Goal: Transaction & Acquisition: Obtain resource

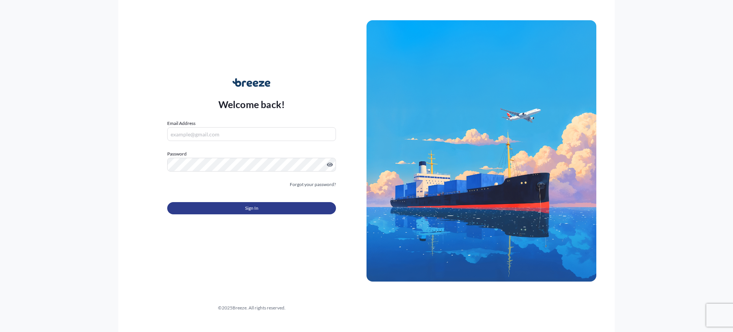
type input "[EMAIL_ADDRESS][DOMAIN_NAME]"
click at [273, 207] on button "Sign In" at bounding box center [251, 208] width 169 height 12
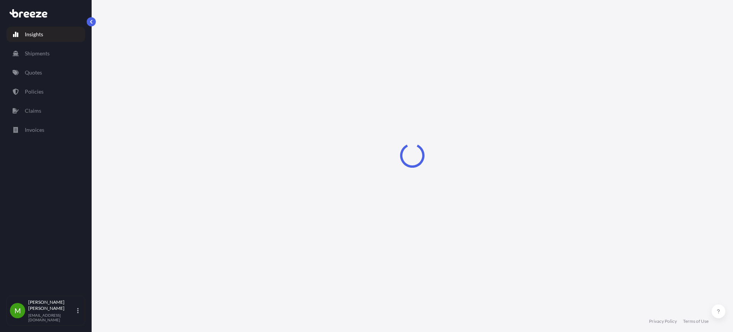
select select "2025"
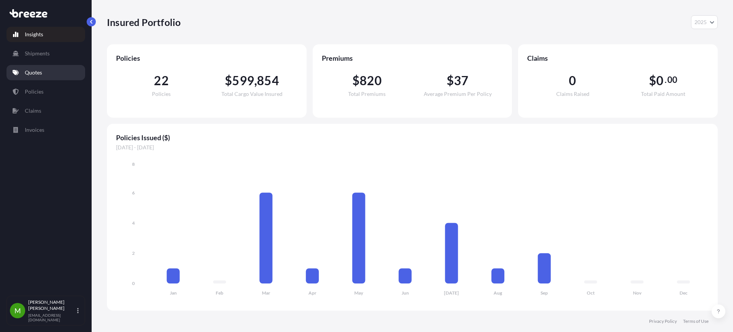
click at [29, 76] on p "Quotes" at bounding box center [33, 73] width 17 height 8
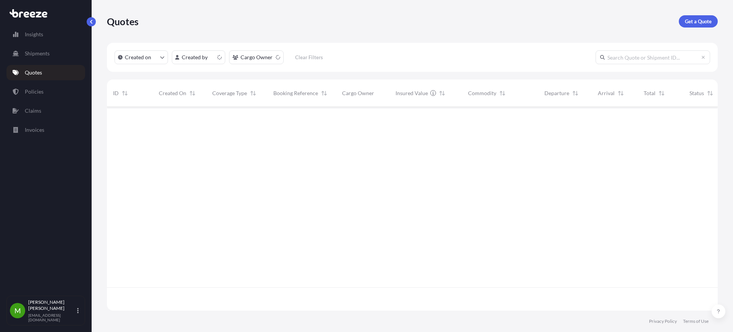
scroll to position [200, 603]
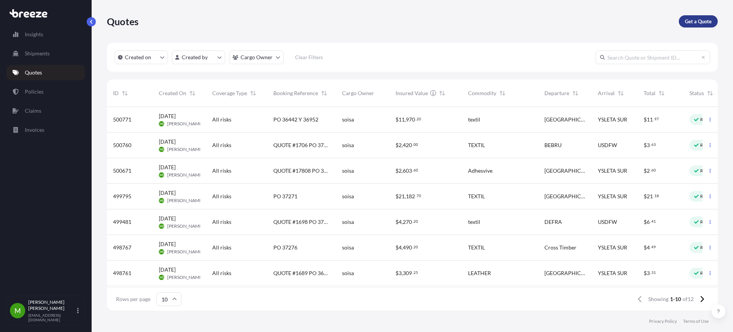
click at [696, 24] on p "Get a Quote" at bounding box center [698, 22] width 27 height 8
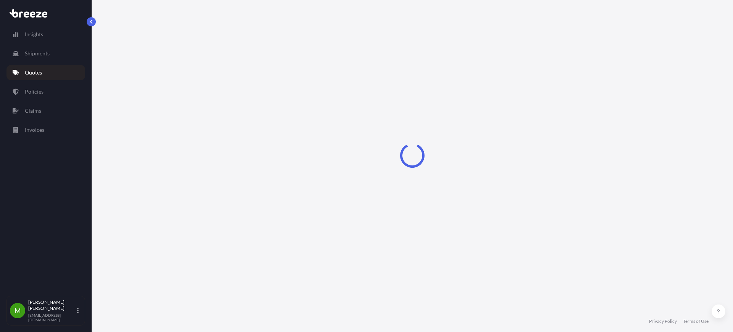
select select "Sea"
select select "1"
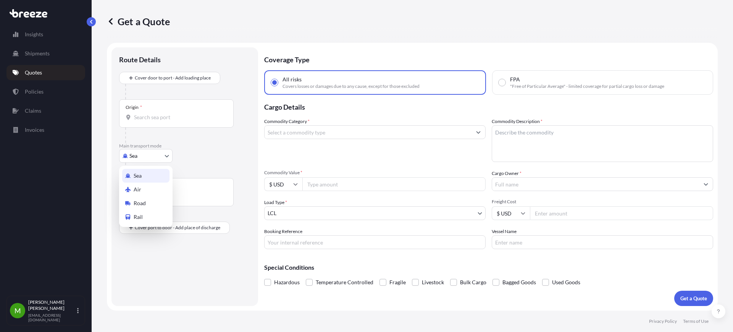
click at [150, 160] on body "Insights Shipments Quotes Policies Claims Invoices M [PERSON_NAME] [EMAIL_ADDRE…" at bounding box center [366, 166] width 733 height 332
click at [142, 200] on span "Road" at bounding box center [140, 203] width 12 height 8
select select "Road"
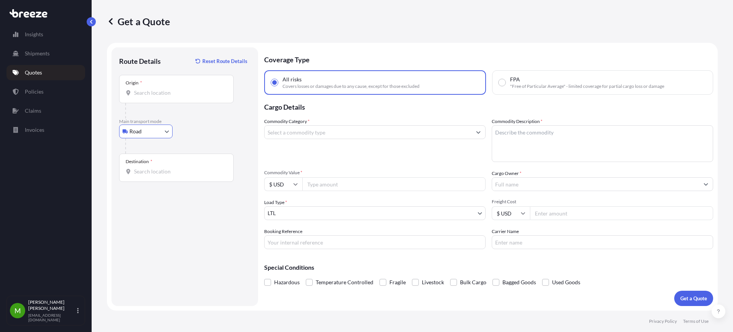
click at [134, 93] on input "Origin *" at bounding box center [179, 93] width 90 height 8
paste input "27045"
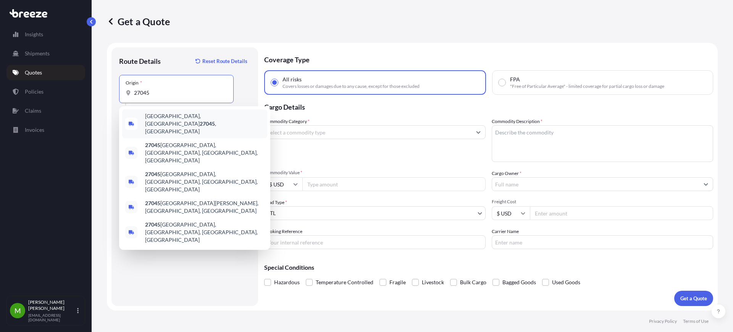
click at [177, 122] on span "[GEOGRAPHIC_DATA] , [GEOGRAPHIC_DATA]" at bounding box center [204, 123] width 119 height 23
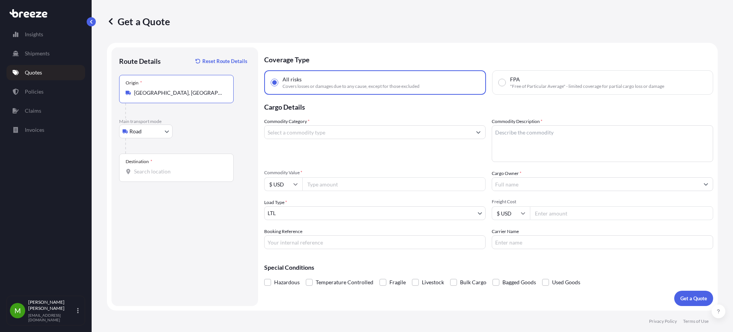
type input "[GEOGRAPHIC_DATA], [GEOGRAPHIC_DATA]"
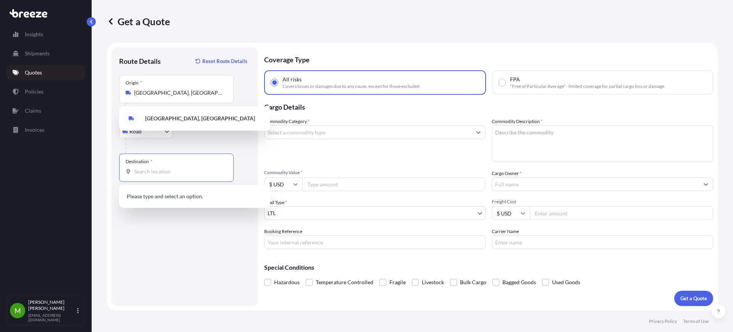
click at [170, 170] on input "Destination *" at bounding box center [179, 172] width 90 height 8
paste input "79927"
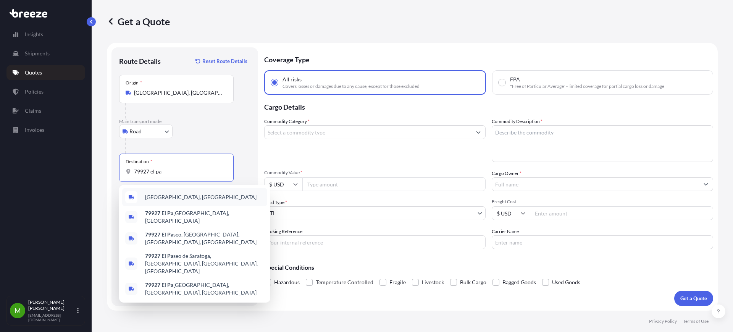
click at [189, 200] on span "[GEOGRAPHIC_DATA], [GEOGRAPHIC_DATA]" at bounding box center [200, 197] width 111 height 8
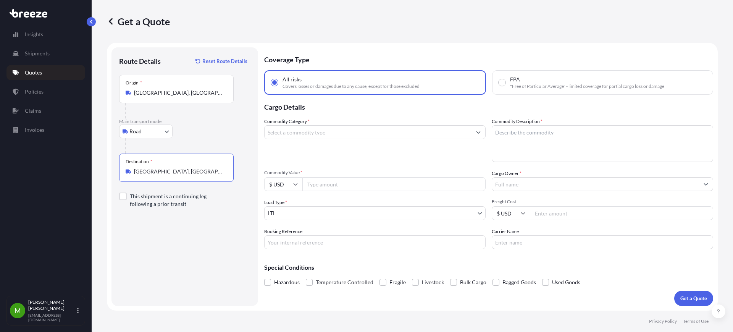
type input "[GEOGRAPHIC_DATA], [GEOGRAPHIC_DATA]"
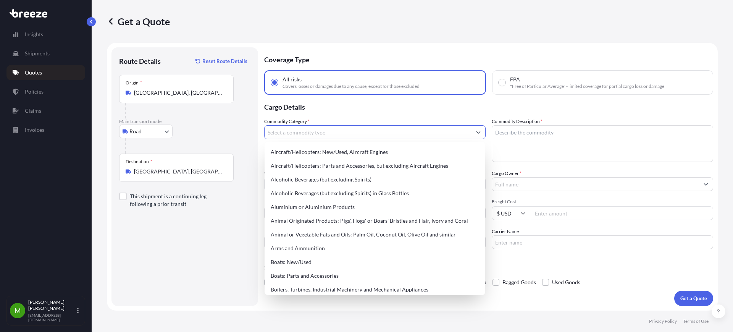
click at [322, 133] on input "Commodity Category *" at bounding box center [367, 132] width 207 height 14
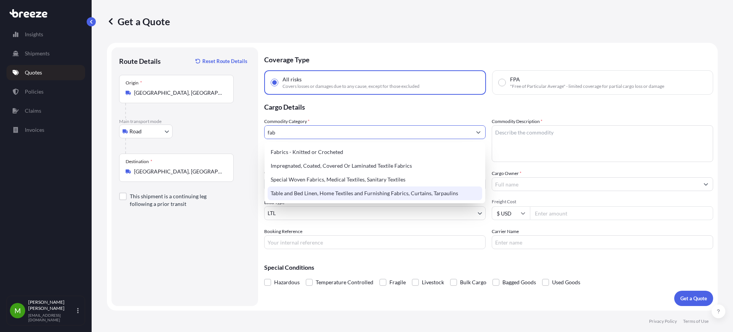
click at [334, 193] on div "Table and Bed Linen, Home Textiles and Furnishing Fabrics, Curtains, Tarpaulins" at bounding box center [375, 193] width 214 height 14
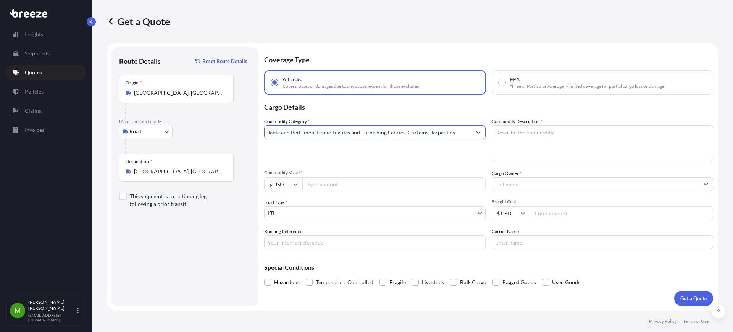
type input "Table and Bed Linen, Home Textiles and Furnishing Fabrics, Curtains, Tarpaulins"
click at [505, 141] on textarea "Commodity Description *" at bounding box center [602, 143] width 221 height 37
type textarea "e"
click at [498, 133] on textarea "leather" at bounding box center [602, 143] width 221 height 37
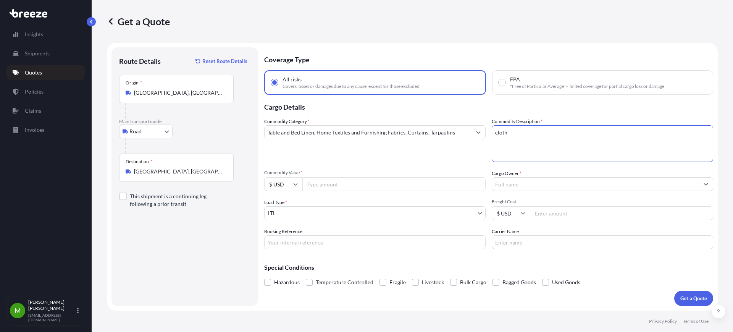
type textarea "cloth"
click at [344, 188] on input "Commodity Value *" at bounding box center [393, 184] width 183 height 14
paste input "9.56"
drag, startPoint x: 320, startPoint y: 184, endPoint x: 267, endPoint y: 184, distance: 53.4
click at [267, 184] on div "$ USD 9.56" at bounding box center [374, 184] width 221 height 14
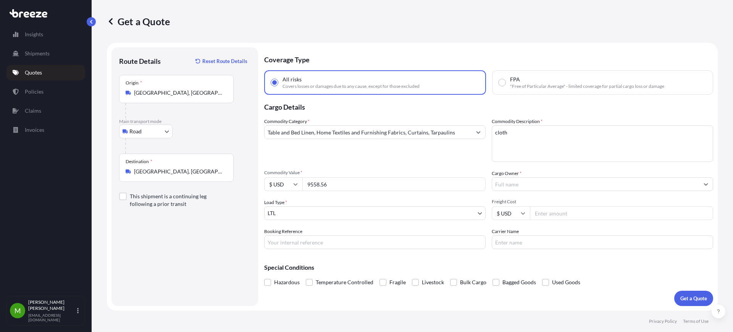
click at [337, 182] on input "9558.56" at bounding box center [393, 184] width 183 height 14
type input "9558.52"
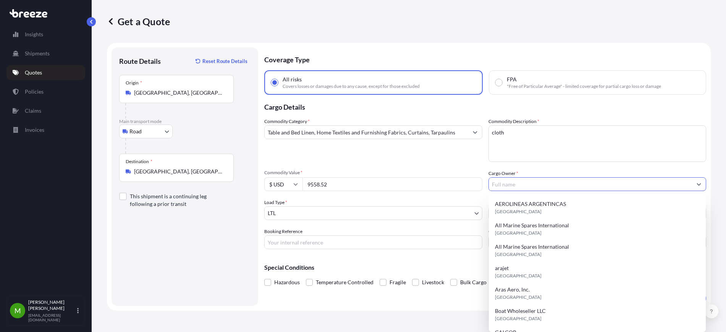
click at [520, 183] on input "Cargo Owner *" at bounding box center [590, 184] width 203 height 14
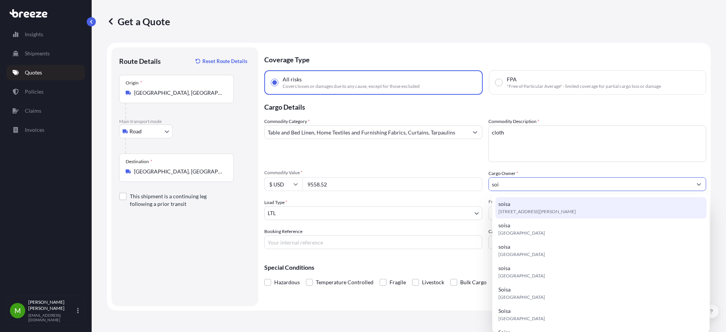
click at [535, 211] on span "[STREET_ADDRESS][PERSON_NAME]" at bounding box center [536, 212] width 77 height 8
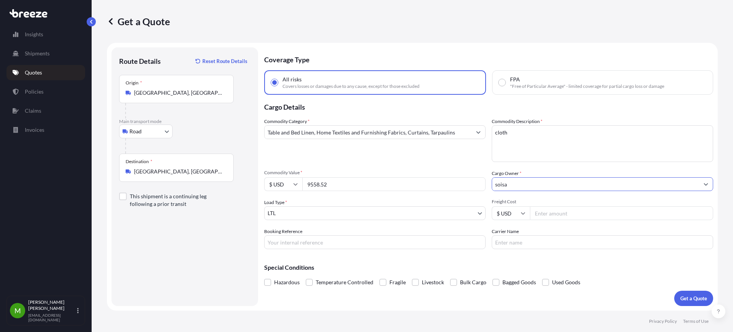
type input "soisa"
click at [329, 245] on input "Booking Reference" at bounding box center [374, 242] width 221 height 14
click at [300, 243] on input "Booking Reference" at bounding box center [374, 242] width 221 height 14
paste input "QUOTE #1711 PO 37066"
type input "QUOTE #1711 PO 37066"
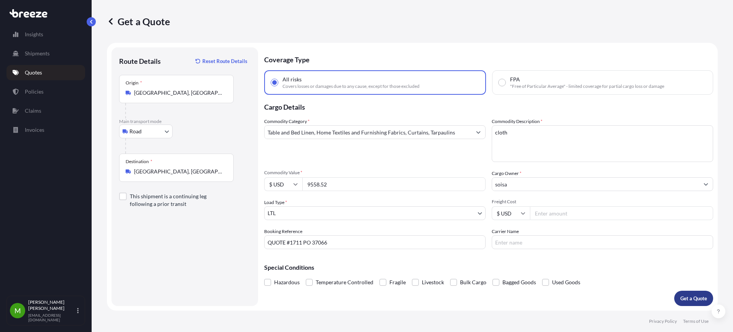
click at [684, 297] on p "Get a Quote" at bounding box center [693, 298] width 27 height 8
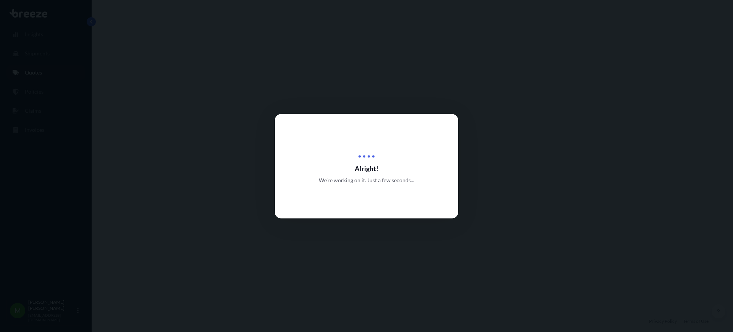
select select "Road"
select select "1"
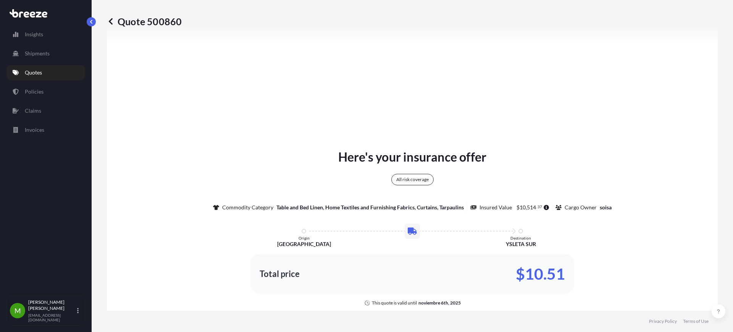
scroll to position [372, 0]
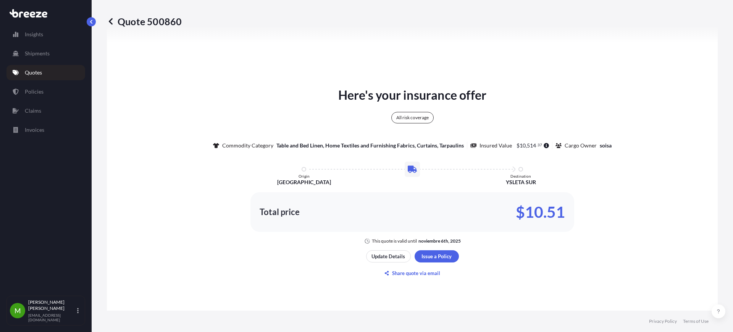
click at [699, 60] on div "Here's your insurance offer All risk coverage Commodity Category Table and Bed …" at bounding box center [412, 182] width 589 height 458
